Goal: Ask a question

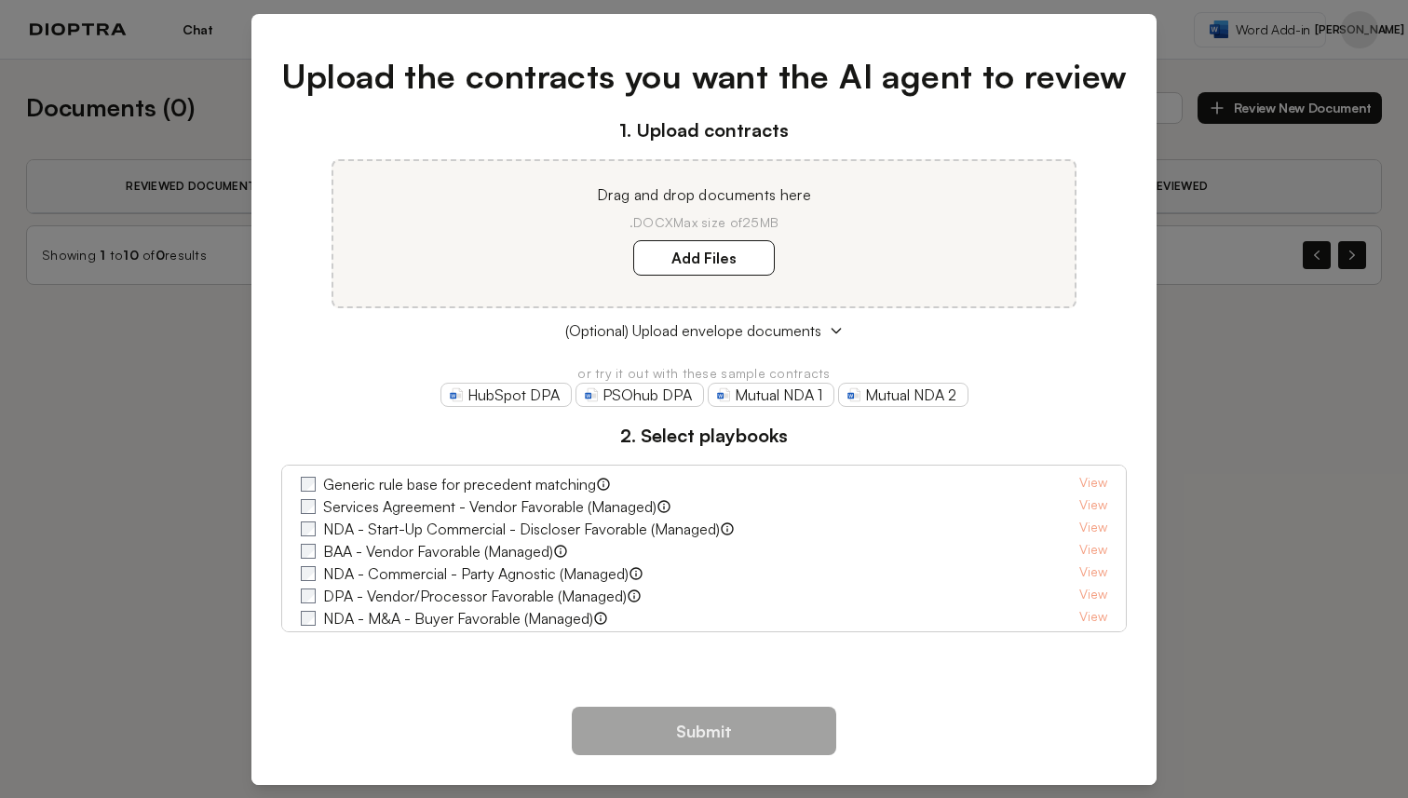
click at [218, 128] on div "Upload the contracts you want the AI agent to review 1. Upload contracts Drag a…" at bounding box center [704, 399] width 1408 height 798
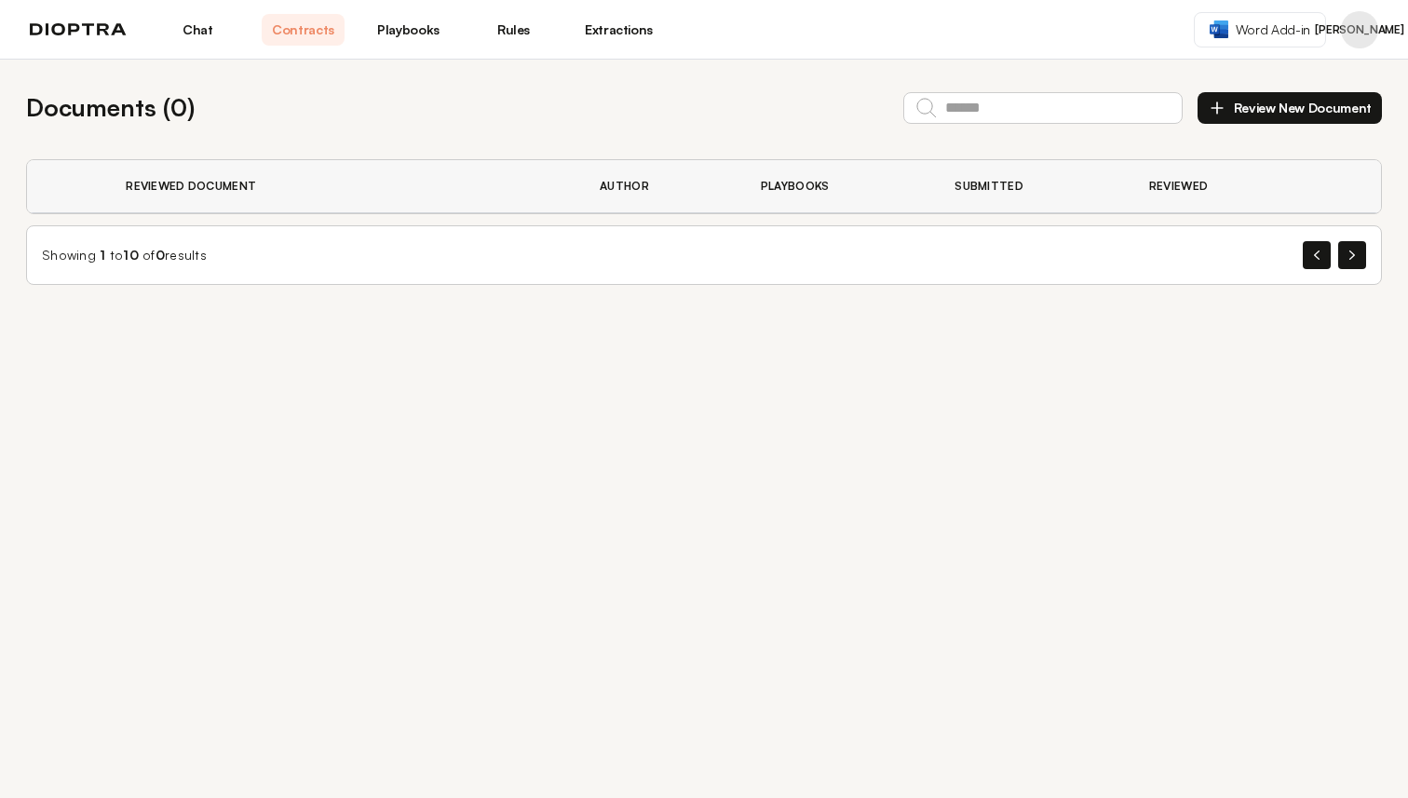
click at [210, 29] on link "Chat" at bounding box center [197, 30] width 83 height 32
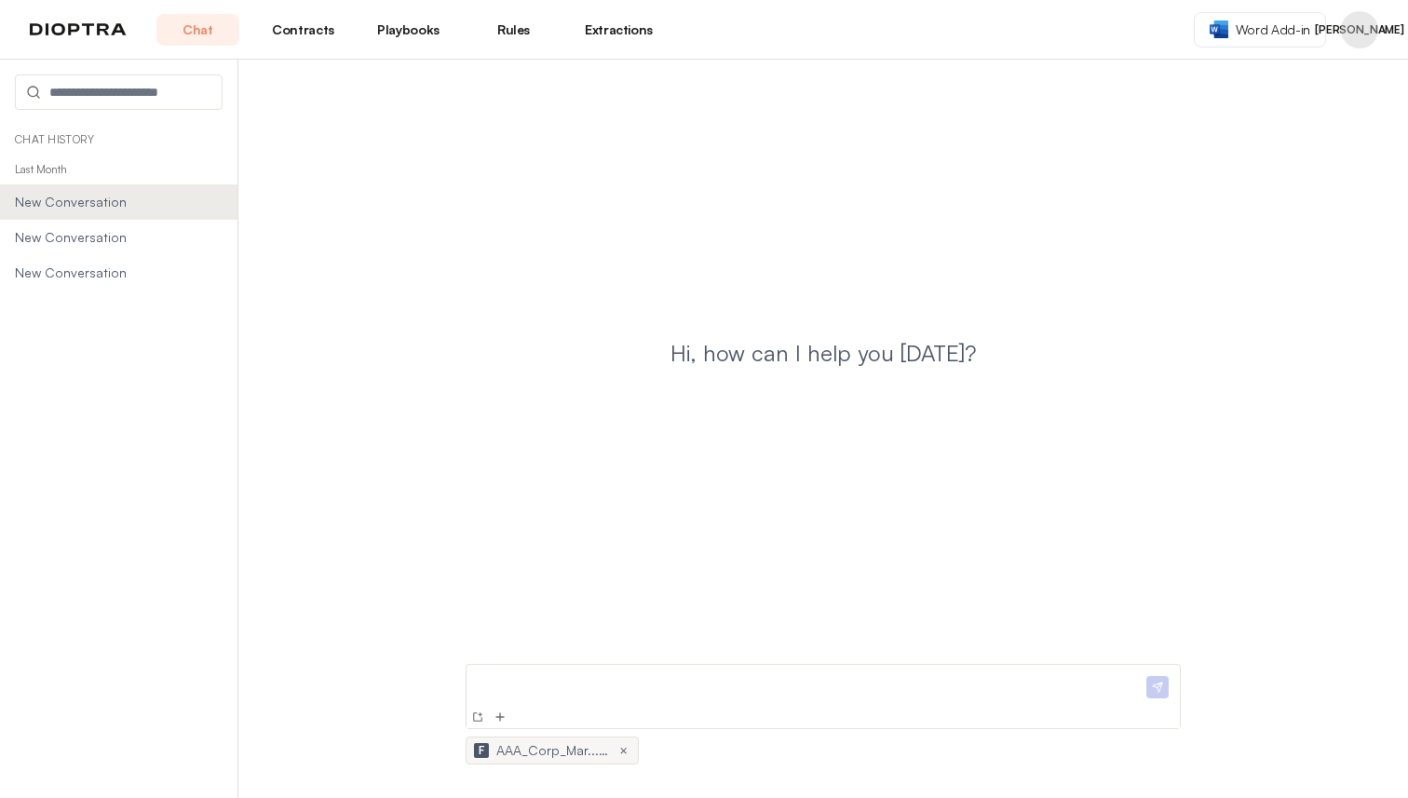
click at [778, 355] on h1 "Hi, how can I help you [DATE]?" at bounding box center [824, 353] width 306 height 30
copy div "Hi, how can I help you [DATE]?"
click at [950, 200] on div "Hi, how can I help you [DATE]?" at bounding box center [823, 367] width 1110 height 571
